Goal: Task Accomplishment & Management: Complete application form

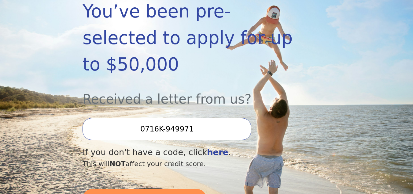
scroll to position [128, 0]
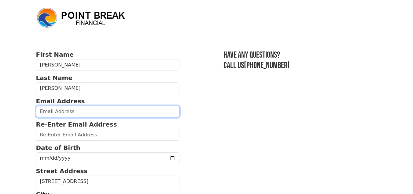
click at [74, 112] on input "email" at bounding box center [108, 112] width 144 height 12
type input "imgoing2shine@msn.com"
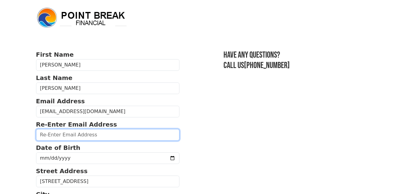
type input "imgoing2shine@msn.com"
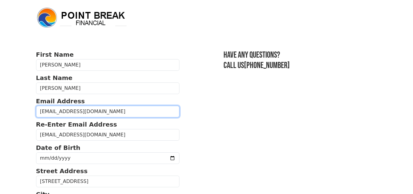
type input "(260) 409-9422"
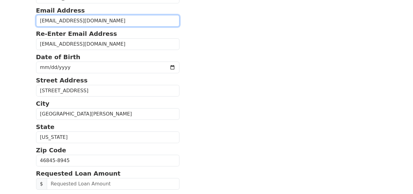
scroll to position [89, 0]
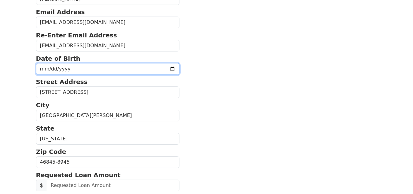
click at [91, 65] on input "date" at bounding box center [108, 69] width 144 height 12
type input "1963-08-25"
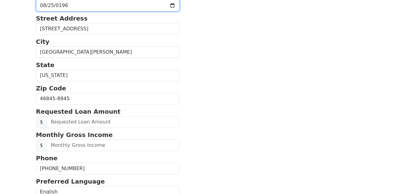
scroll to position [173, 0]
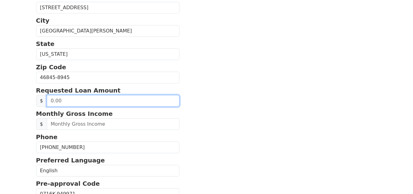
click at [78, 98] on input "text" at bounding box center [113, 101] width 133 height 12
type input "10,000.00"
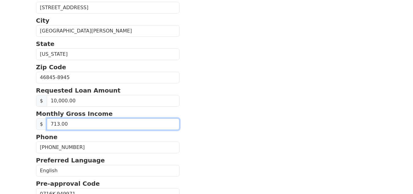
type input "7,133.00"
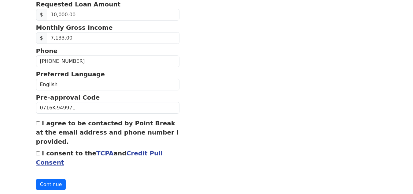
scroll to position [274, 0]
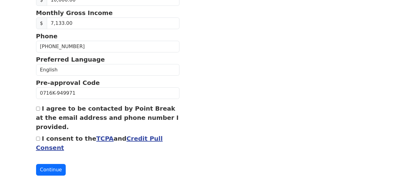
click at [38, 109] on input "I agree to be contacted by Point Break at the email address and phone number I …" at bounding box center [38, 108] width 4 height 4
checkbox input "true"
click at [39, 140] on input "I consent to the TCPA and Credit Pull Consent" at bounding box center [38, 138] width 4 height 4
checkbox input "true"
click at [47, 169] on button "Continue" at bounding box center [51, 170] width 30 height 12
